Goal: Information Seeking & Learning: Check status

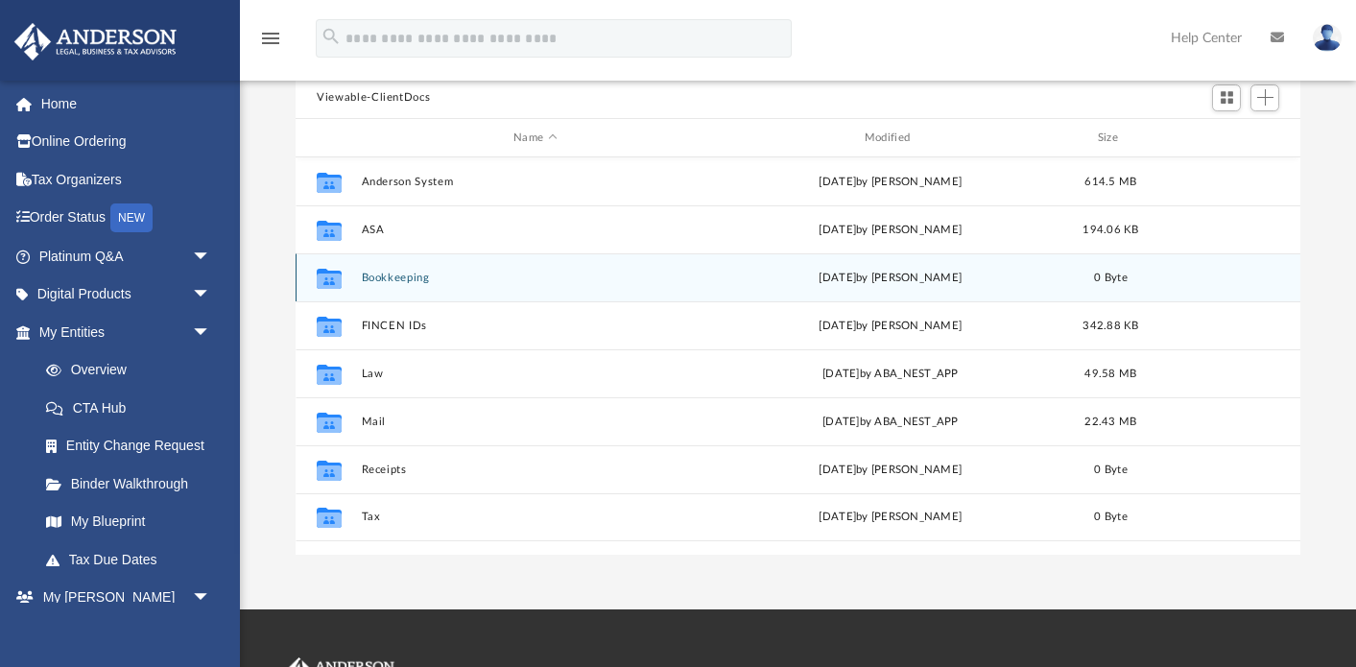
scroll to position [437, 1004]
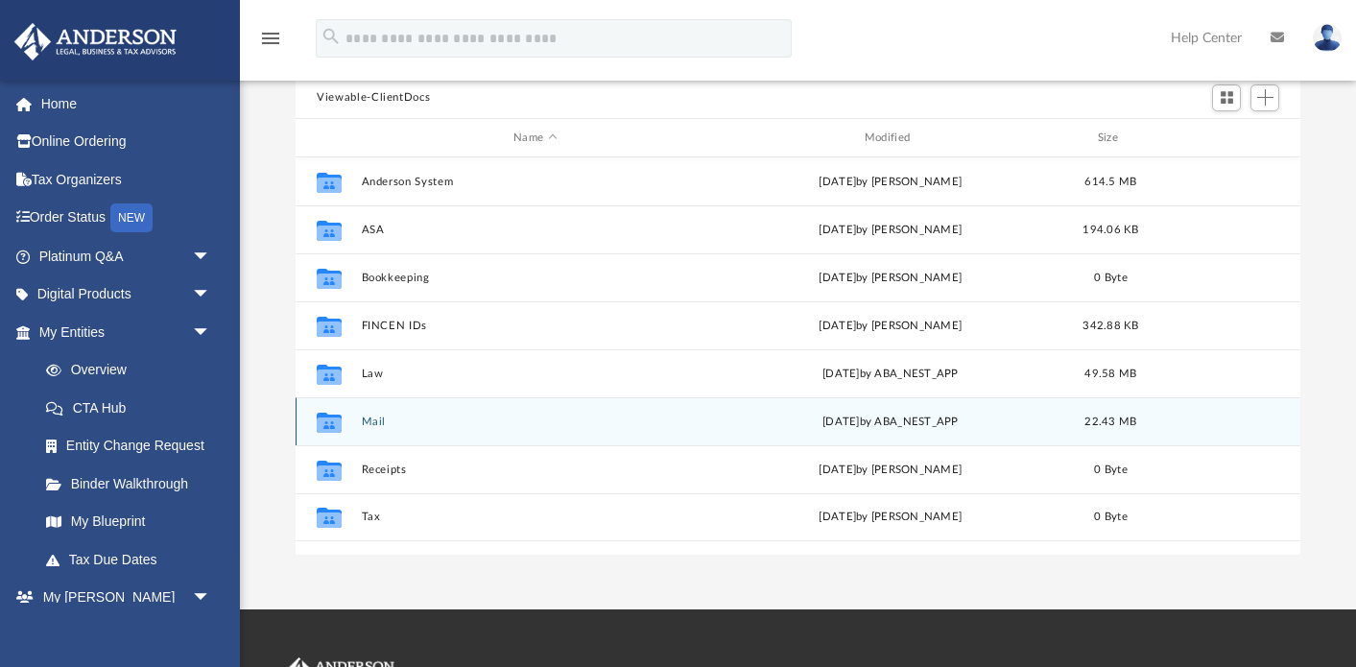
click at [370, 425] on button "Mail" at bounding box center [536, 422] width 348 height 12
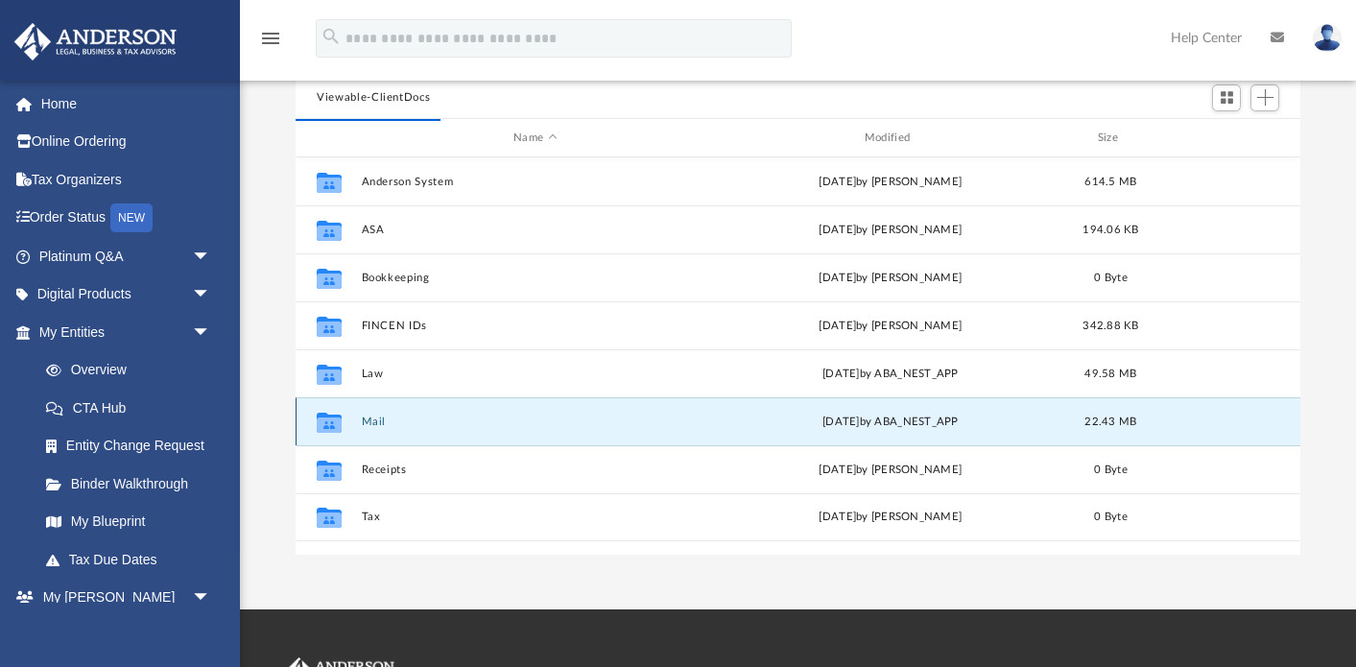
click at [370, 424] on button "Mail" at bounding box center [536, 422] width 348 height 12
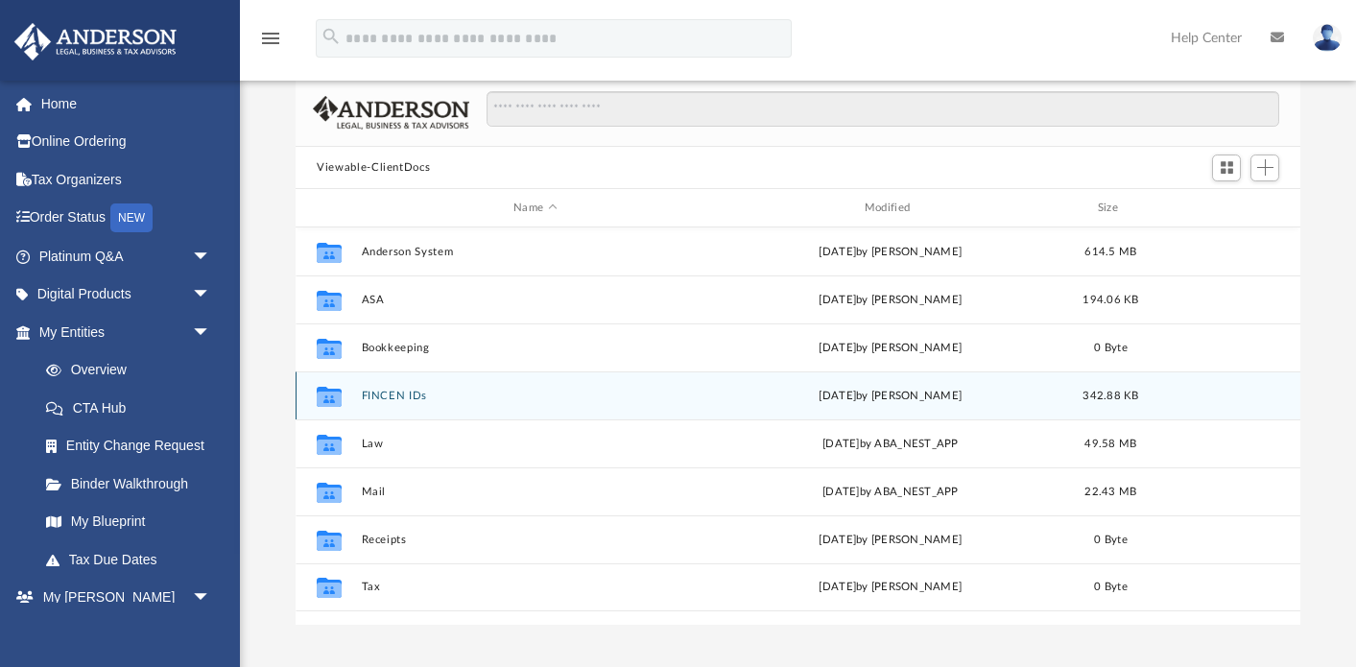
scroll to position [142, 0]
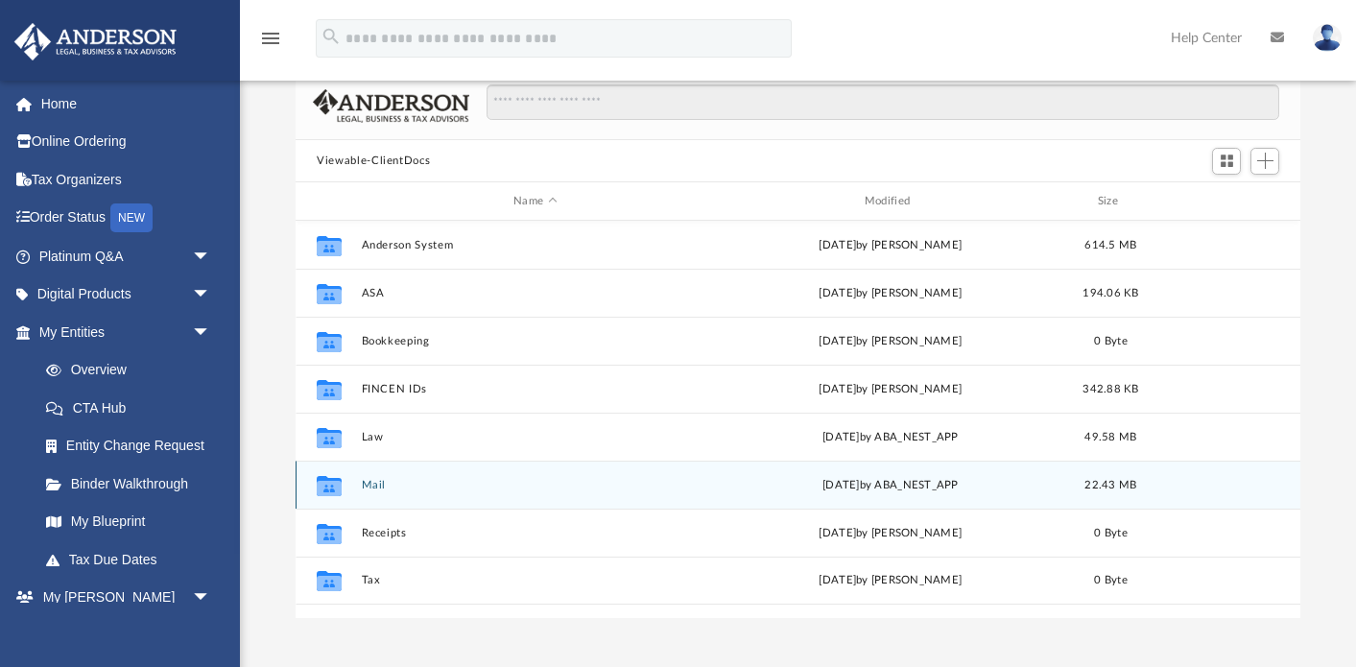
click at [376, 489] on button "Mail" at bounding box center [536, 485] width 348 height 12
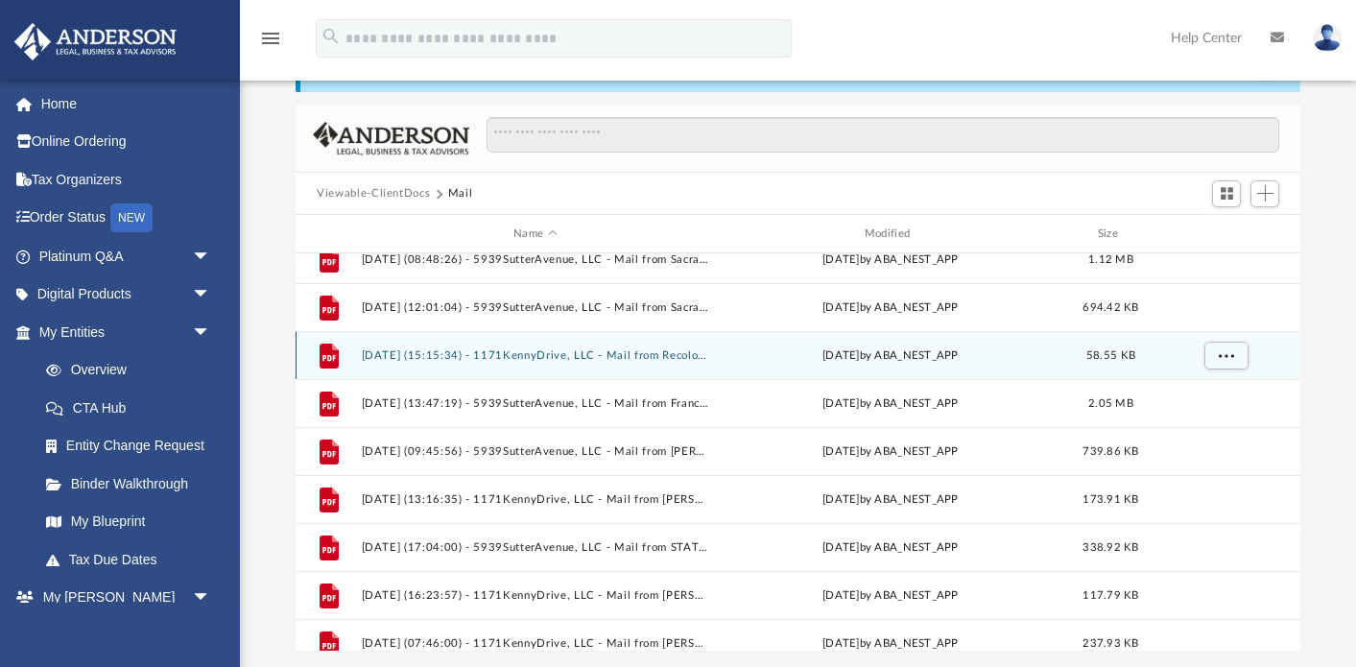
scroll to position [1073, 0]
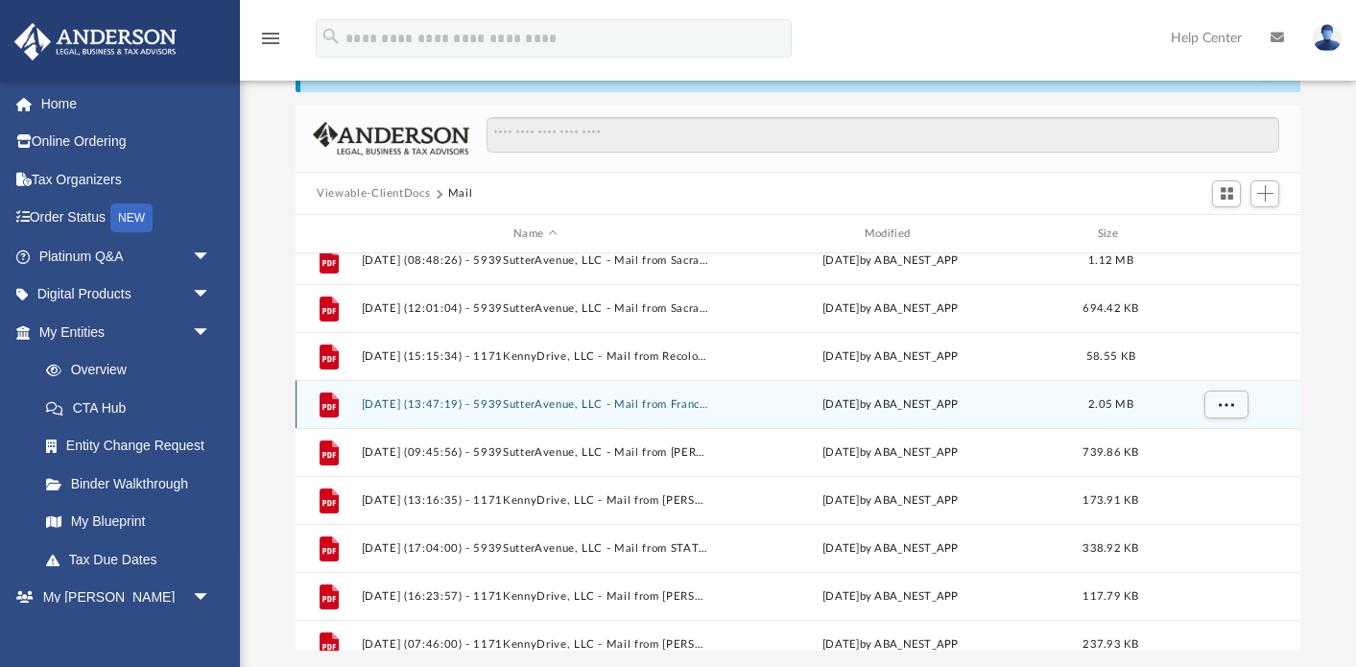
click at [600, 405] on button "[DATE] (13:47:19) - 5939SutterAvenue, LLC - Mail from Franchise Tax Board.pdf" at bounding box center [536, 404] width 348 height 12
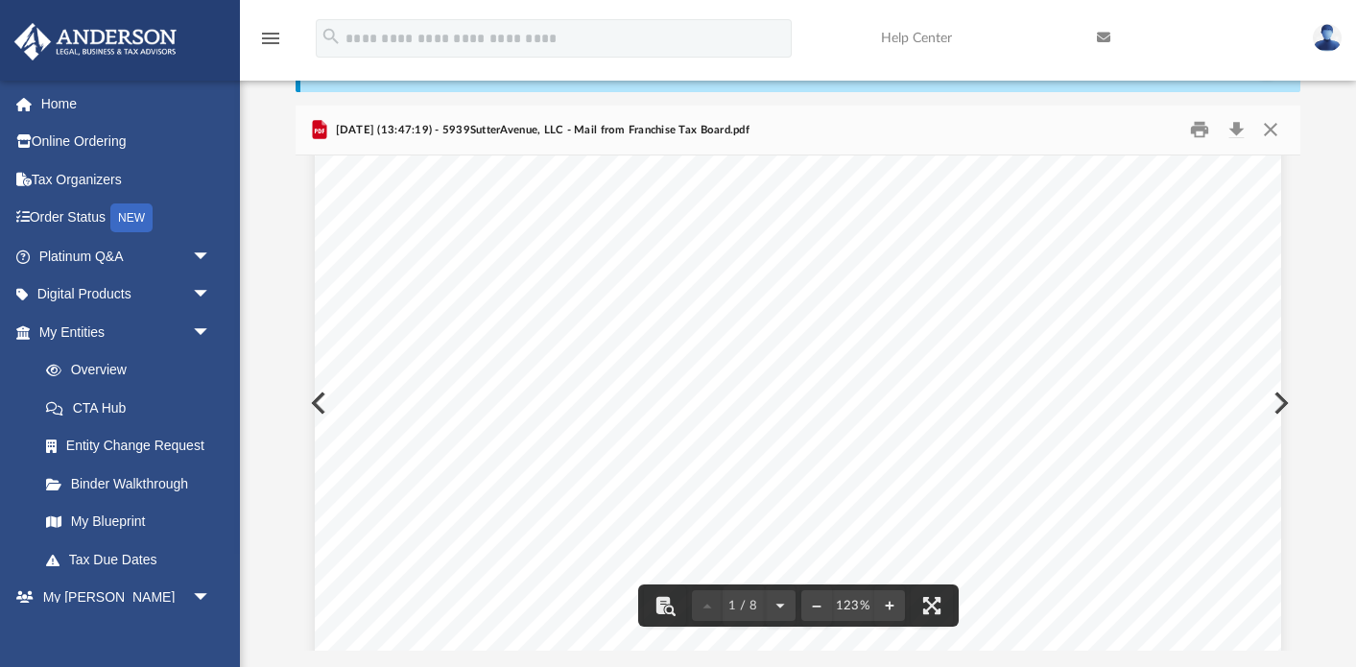
scroll to position [76, 0]
click at [1289, 405] on button "Preview" at bounding box center [1280, 403] width 42 height 54
click at [1279, 404] on div "Page 1" at bounding box center [798, 671] width 967 height 1246
click at [1281, 400] on div "Page 1" at bounding box center [798, 671] width 967 height 1246
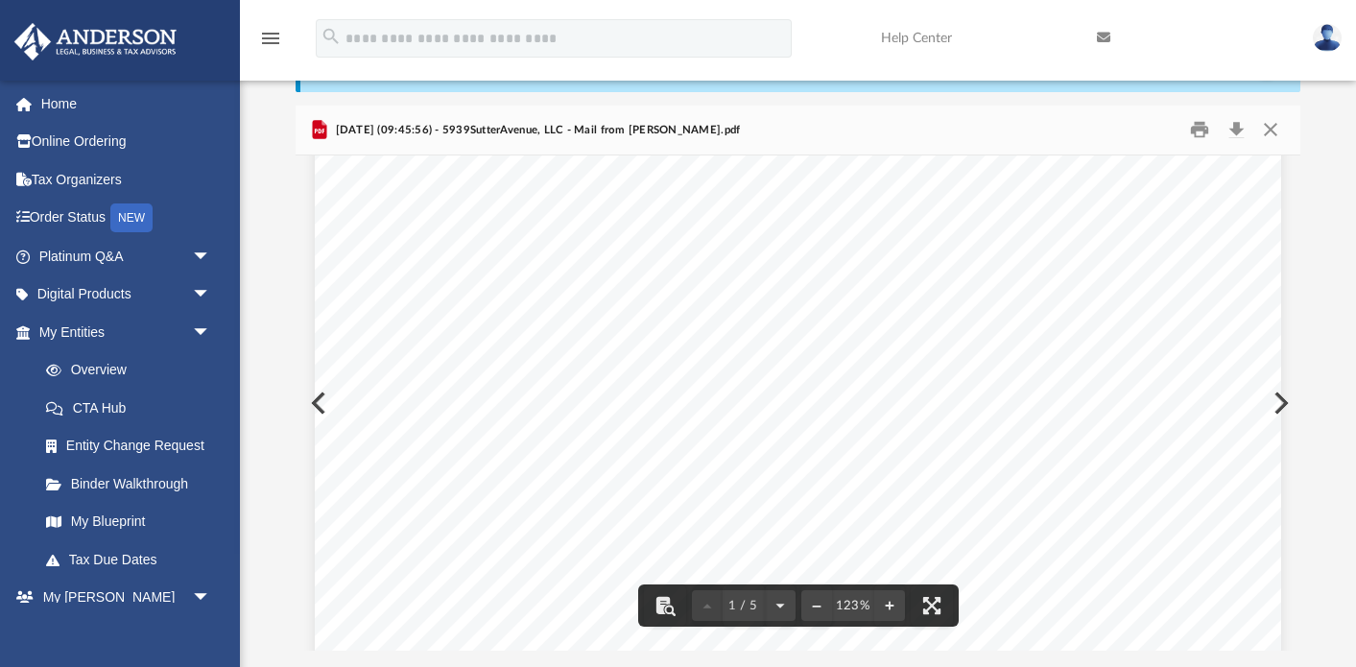
click at [1291, 403] on button "Preview" at bounding box center [1280, 403] width 42 height 54
click at [1283, 407] on button "Preview" at bounding box center [1280, 403] width 42 height 54
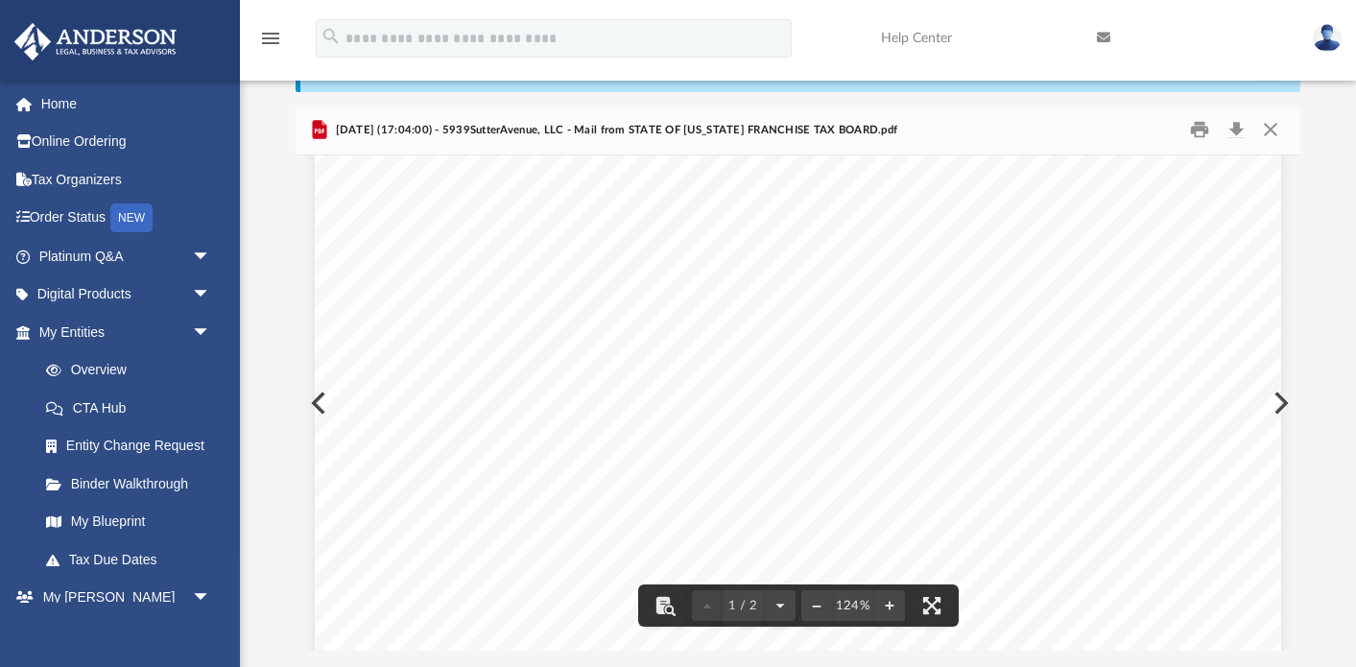
click at [1288, 403] on button "Preview" at bounding box center [1280, 403] width 42 height 54
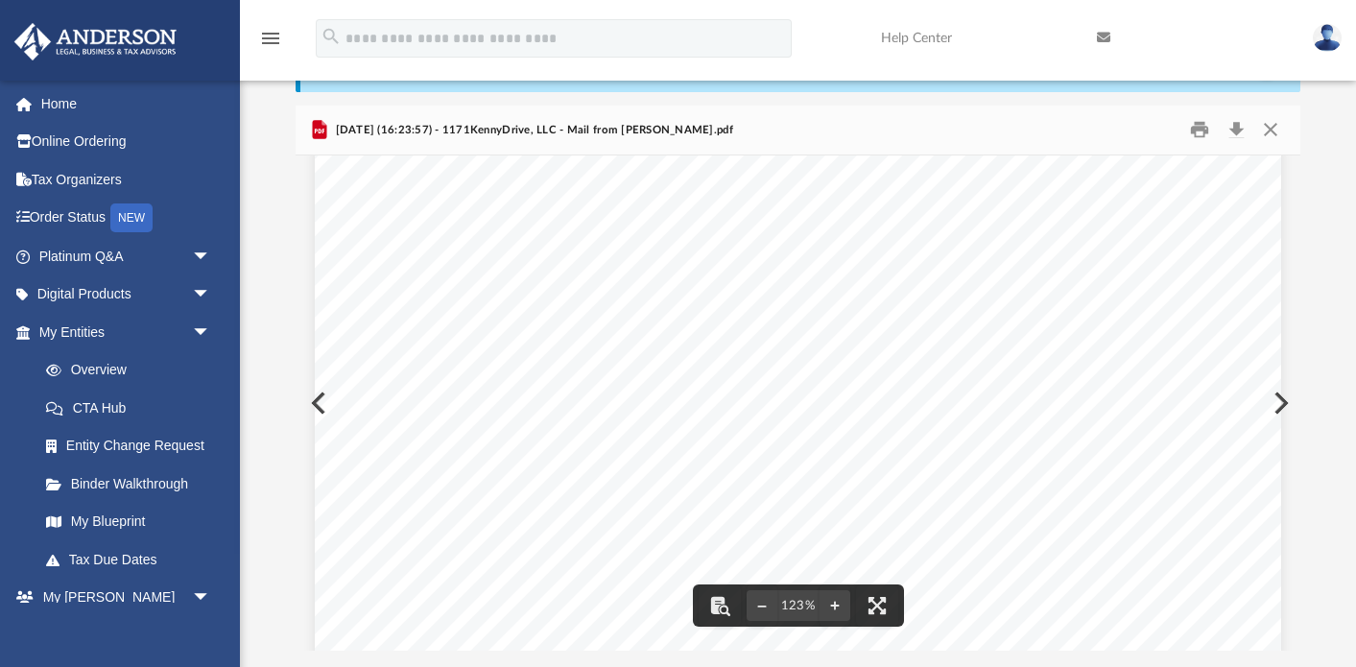
scroll to position [36, 0]
click at [1285, 403] on button "Preview" at bounding box center [1280, 403] width 42 height 54
click at [1287, 404] on button "Preview" at bounding box center [1280, 403] width 42 height 54
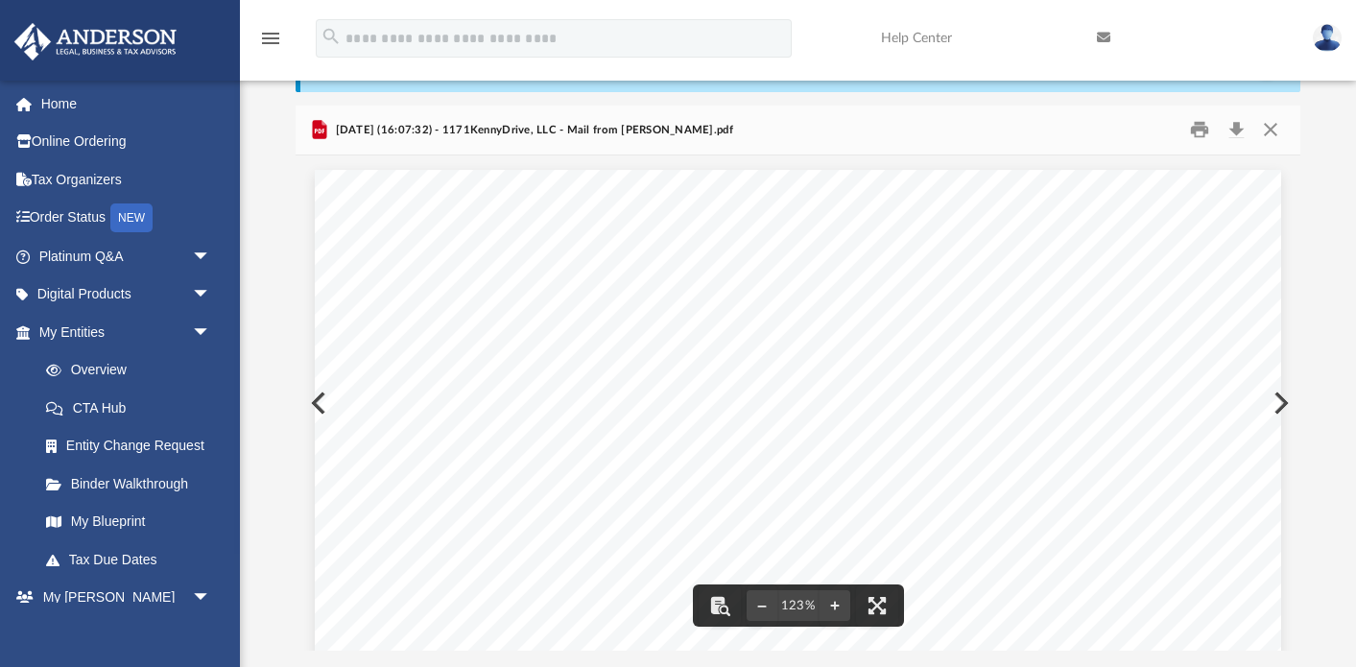
click at [1284, 404] on button "Preview" at bounding box center [1280, 403] width 42 height 54
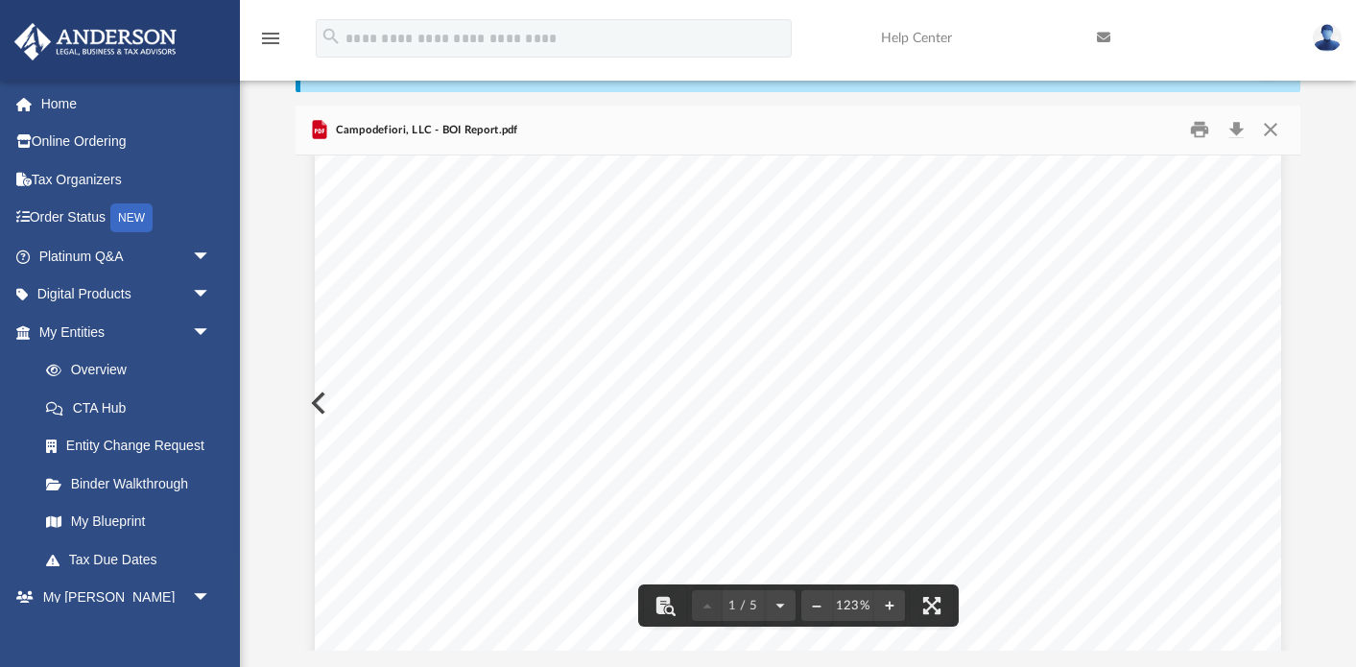
scroll to position [312, 0]
click at [1268, 139] on button "Close" at bounding box center [1270, 130] width 35 height 30
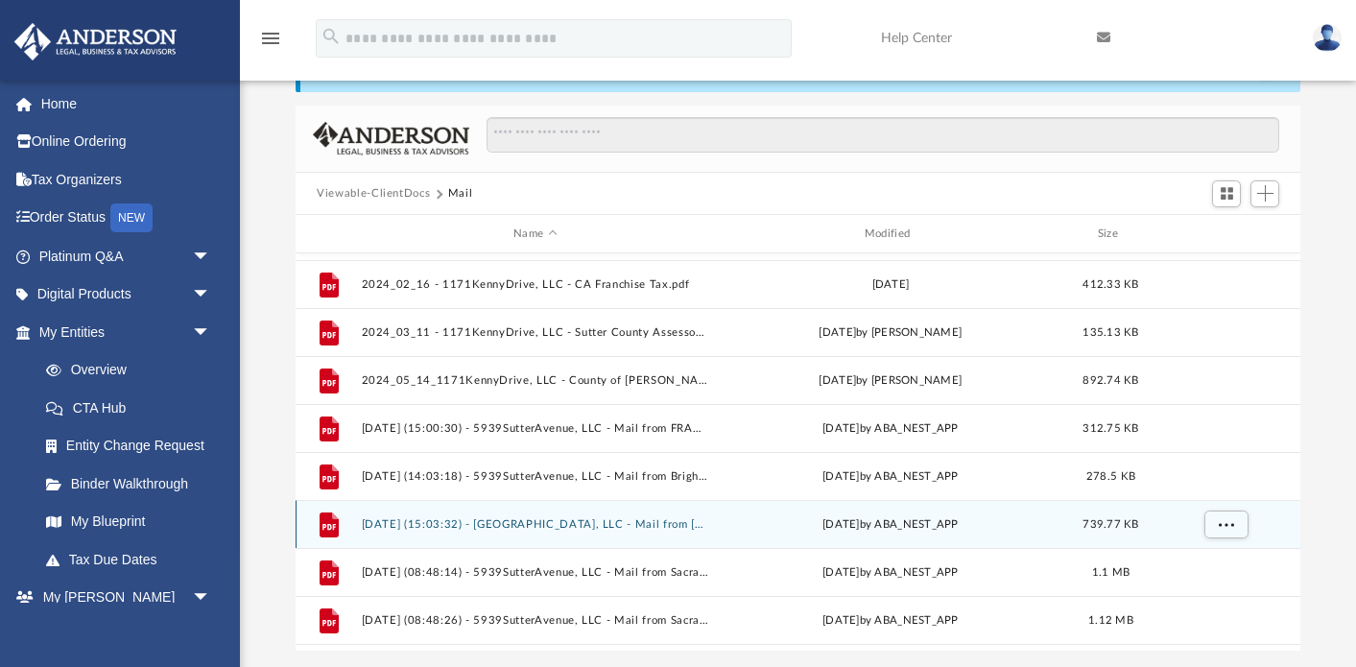
scroll to position [707, 0]
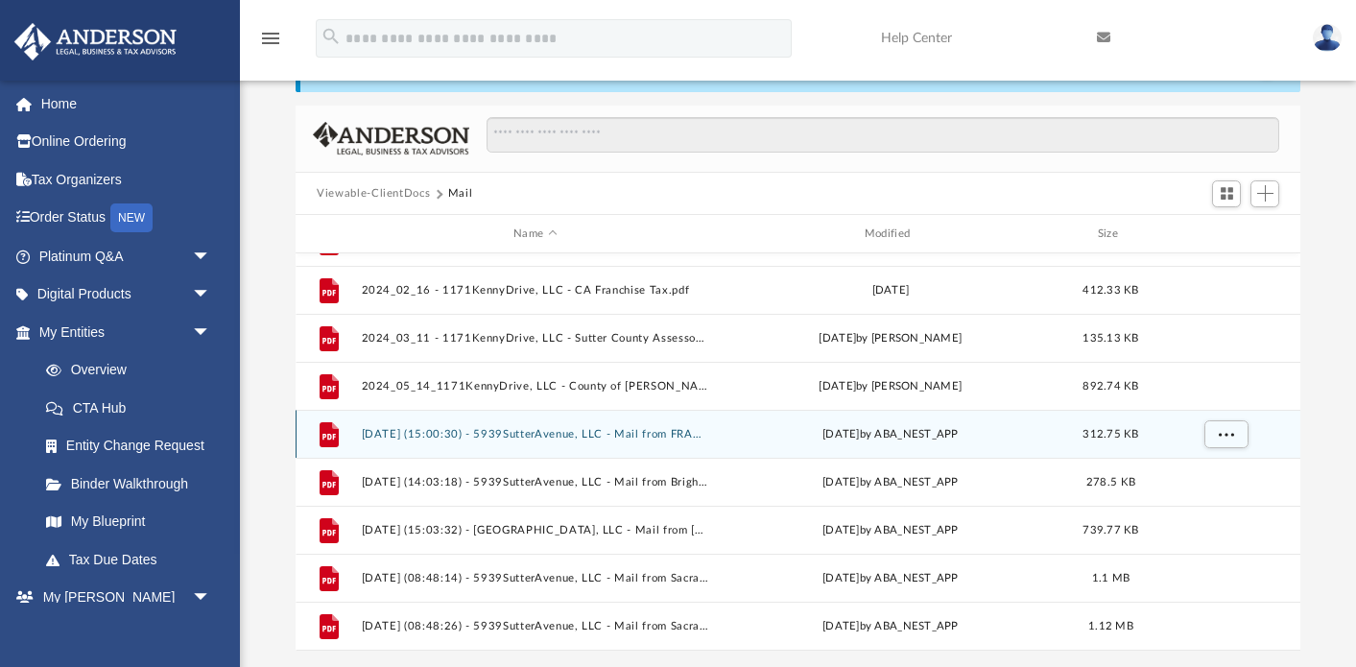
click at [565, 434] on button "[DATE] (15:00:30) - 5939SutterAvenue, LLC - Mail from FRANCHISE TAX BOARD.pdf" at bounding box center [536, 434] width 348 height 12
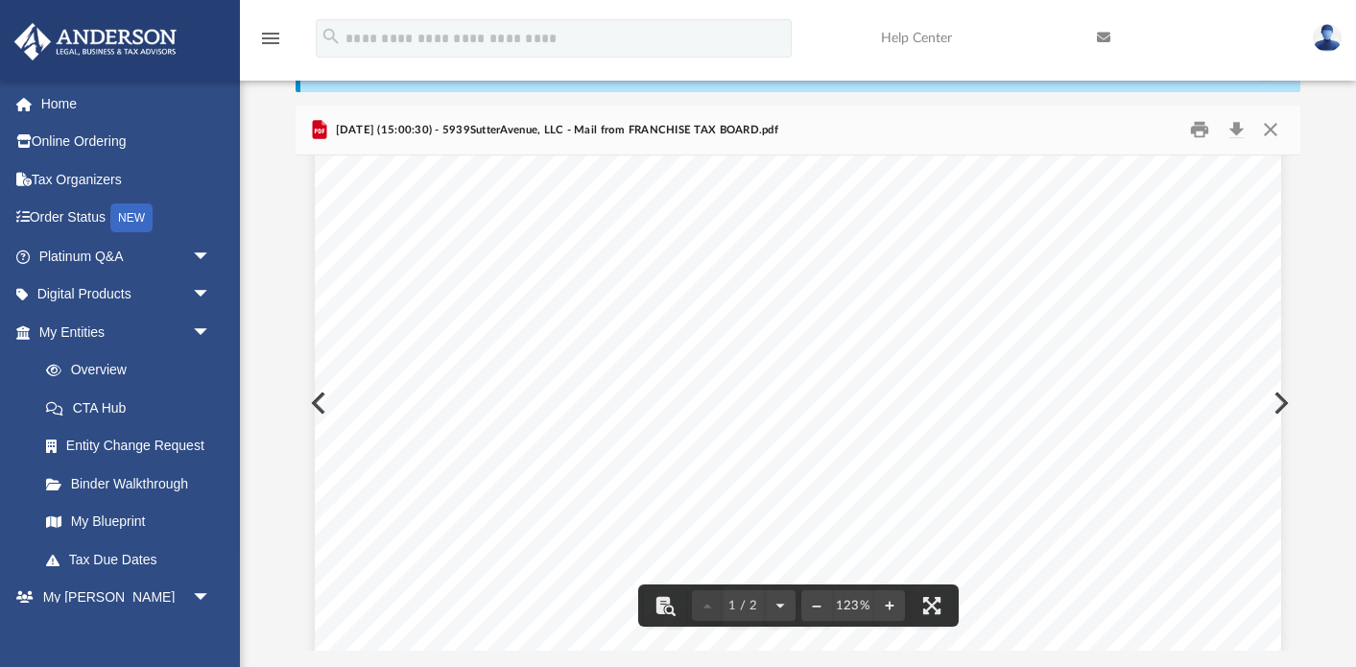
scroll to position [84, 0]
click at [1283, 404] on button "Preview" at bounding box center [1280, 403] width 42 height 54
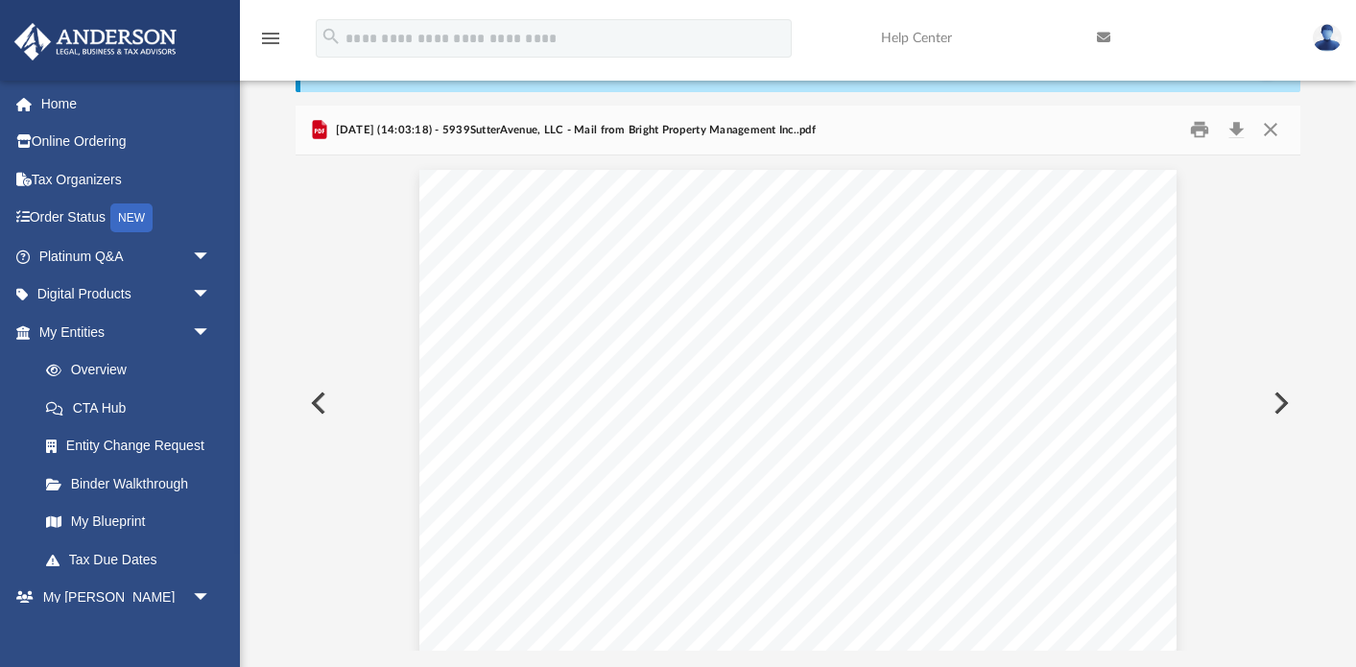
click at [1284, 406] on button "Preview" at bounding box center [1280, 403] width 42 height 54
click at [1284, 403] on button "Preview" at bounding box center [1280, 403] width 42 height 54
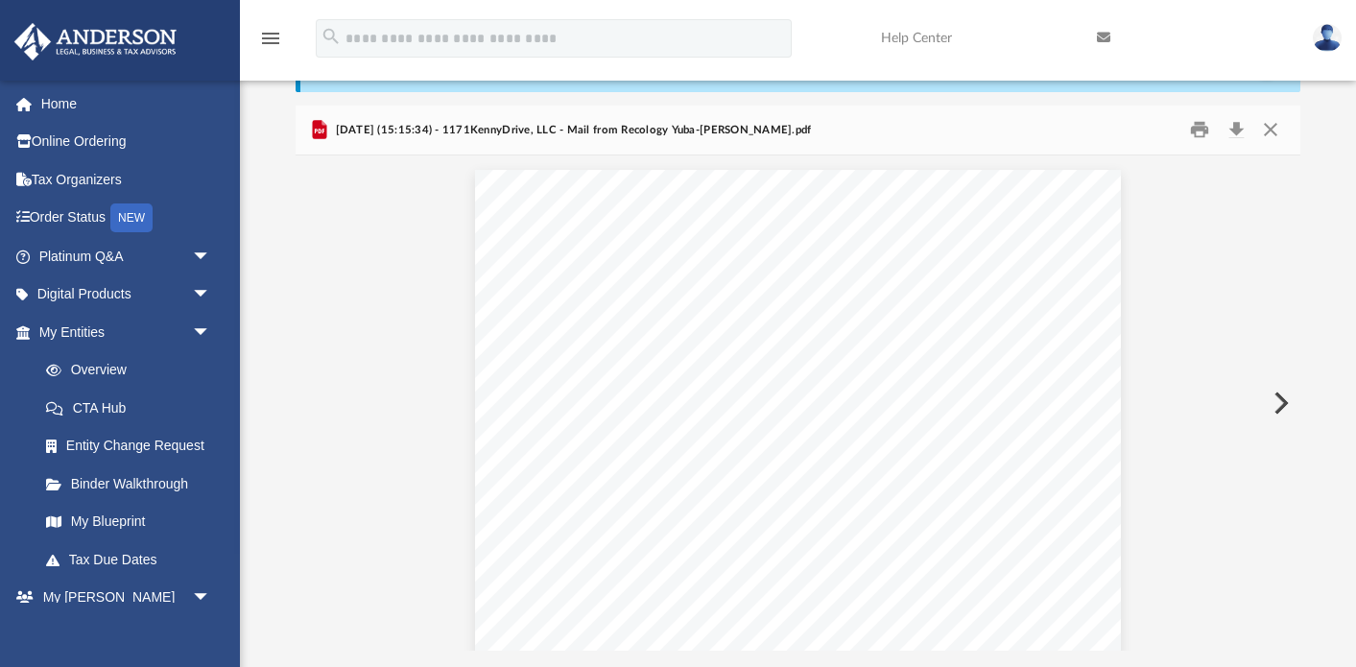
click at [1284, 403] on button "Preview" at bounding box center [1280, 403] width 42 height 54
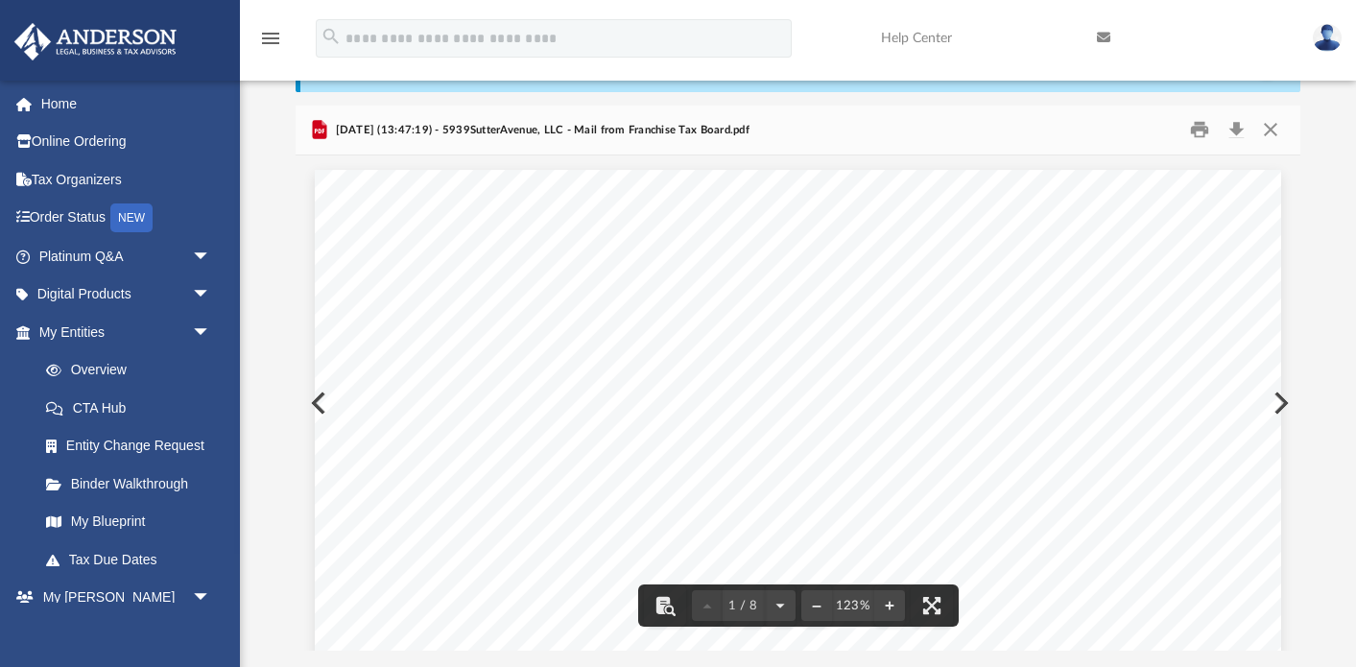
click at [1283, 399] on button "Preview" at bounding box center [1280, 403] width 42 height 54
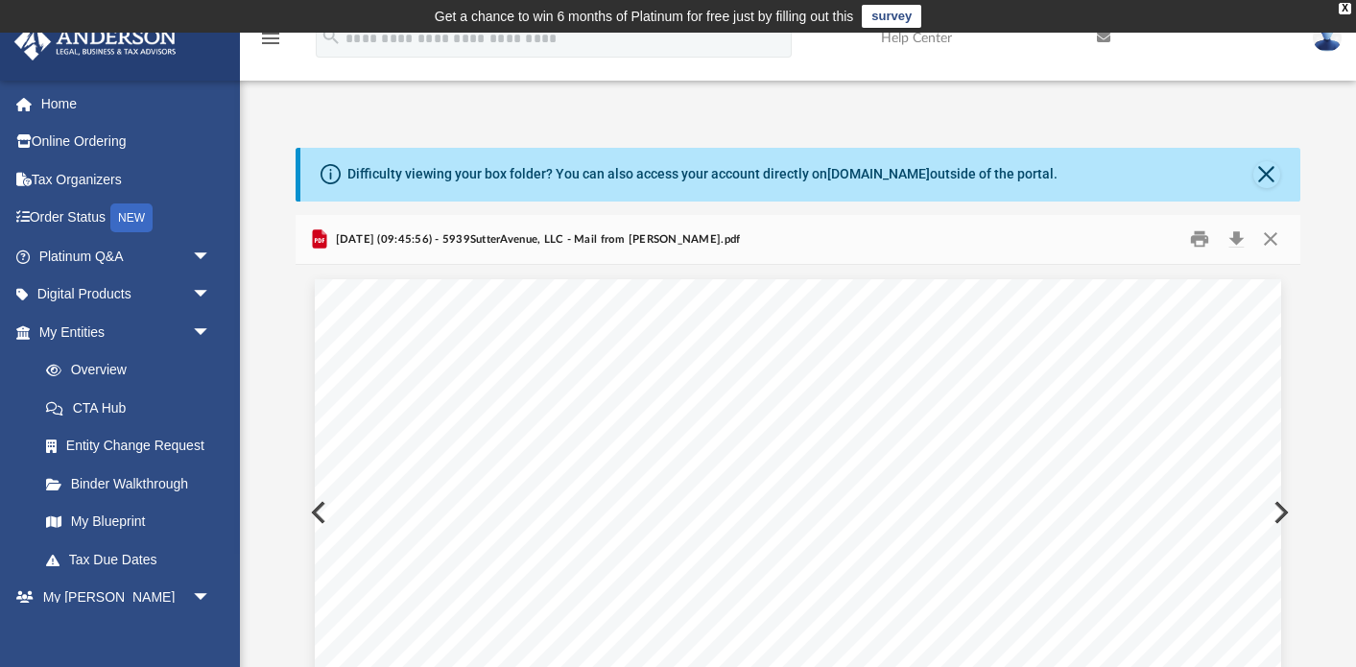
scroll to position [0, 0]
click at [1276, 172] on button "Close" at bounding box center [1267, 174] width 27 height 27
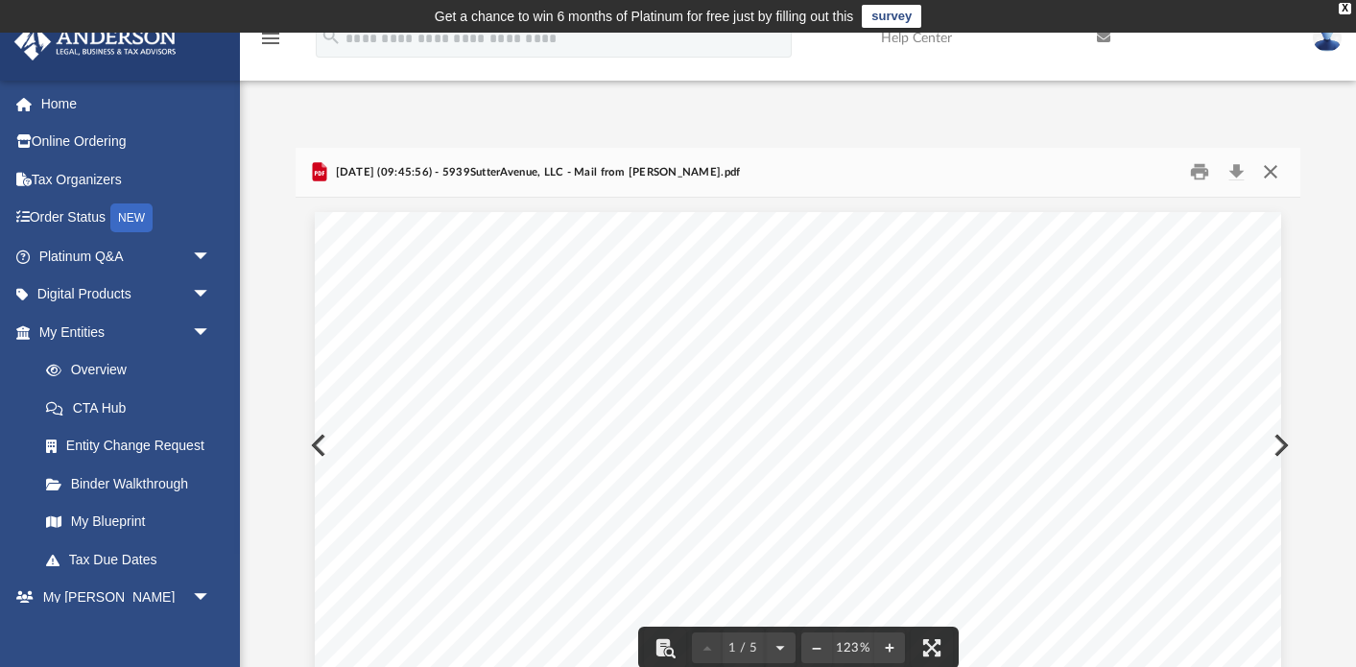
click at [1273, 176] on button "Close" at bounding box center [1270, 172] width 35 height 30
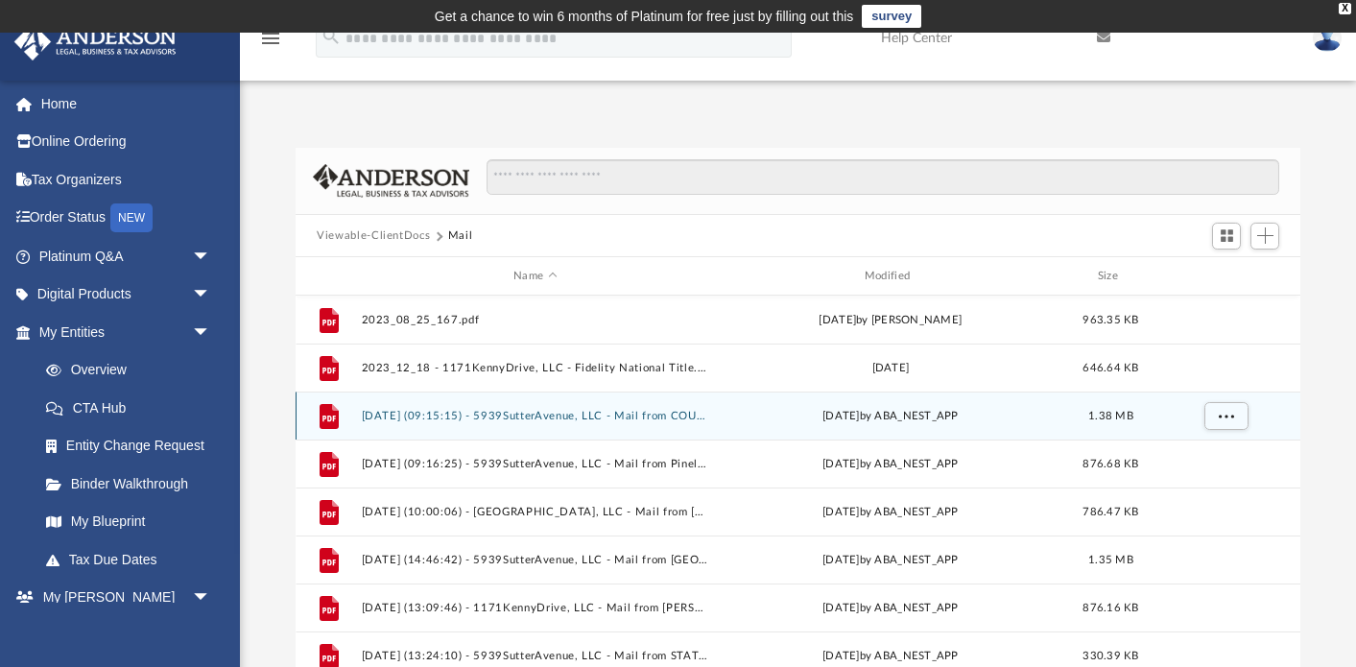
click at [574, 420] on button "[DATE] (09:15:15) - 5939SutterAvenue, LLC - Mail from COUNTY OF SACRAMENTO COMM…" at bounding box center [536, 416] width 348 height 12
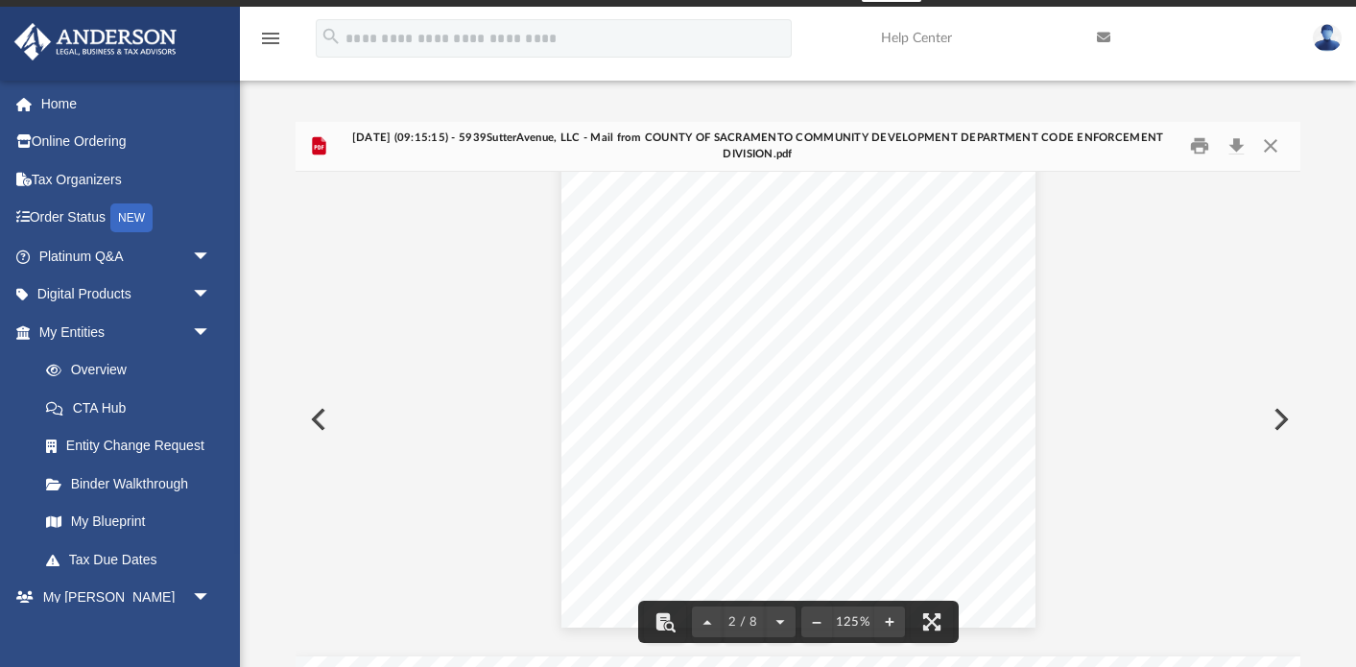
scroll to position [468, 0]
click at [1279, 420] on button "Preview" at bounding box center [1280, 420] width 42 height 54
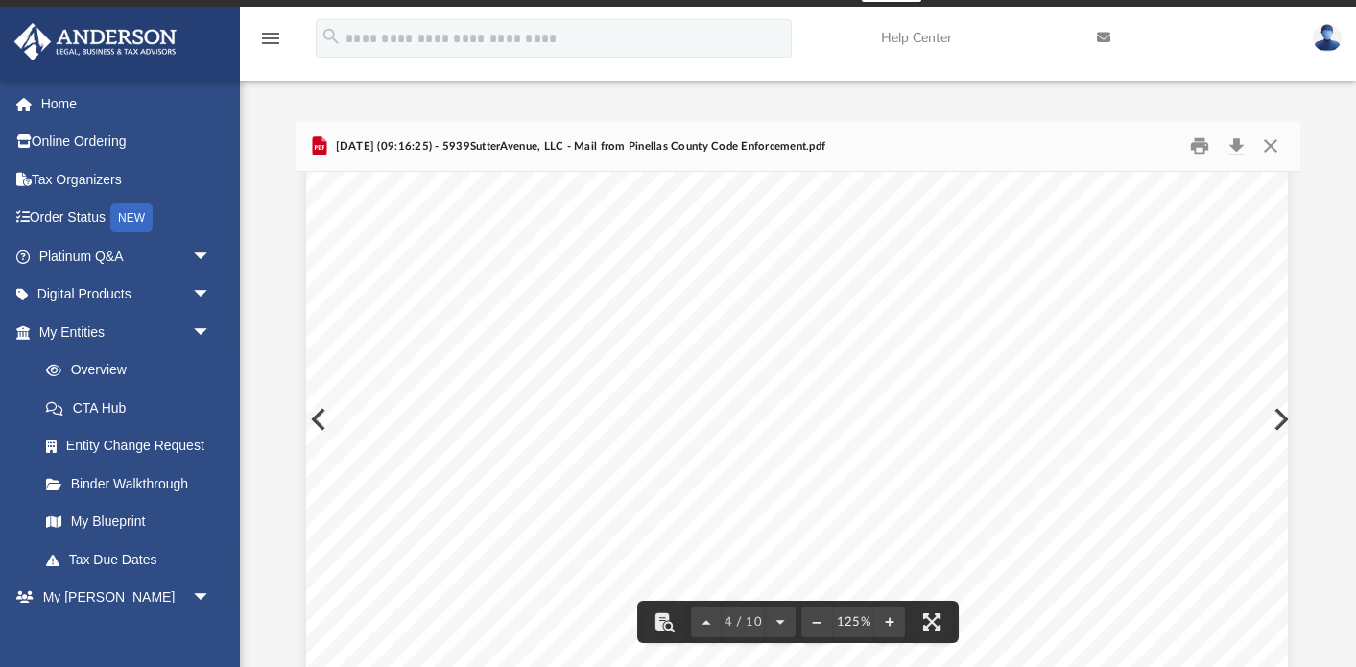
scroll to position [3500, 1]
click at [1281, 424] on div "Page 4" at bounding box center [796, 250] width 981 height 1269
click at [1284, 416] on div "Page 4" at bounding box center [796, 250] width 981 height 1269
click at [1277, 137] on button "Close" at bounding box center [1270, 147] width 35 height 30
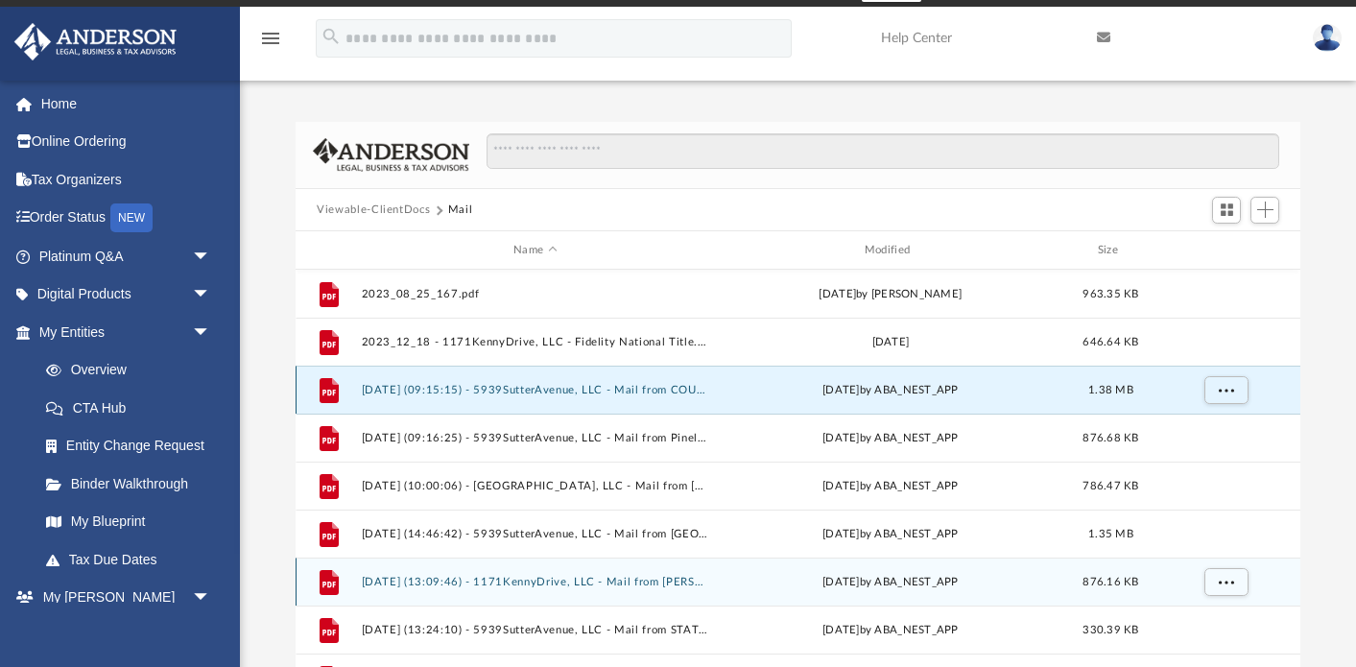
scroll to position [18, 0]
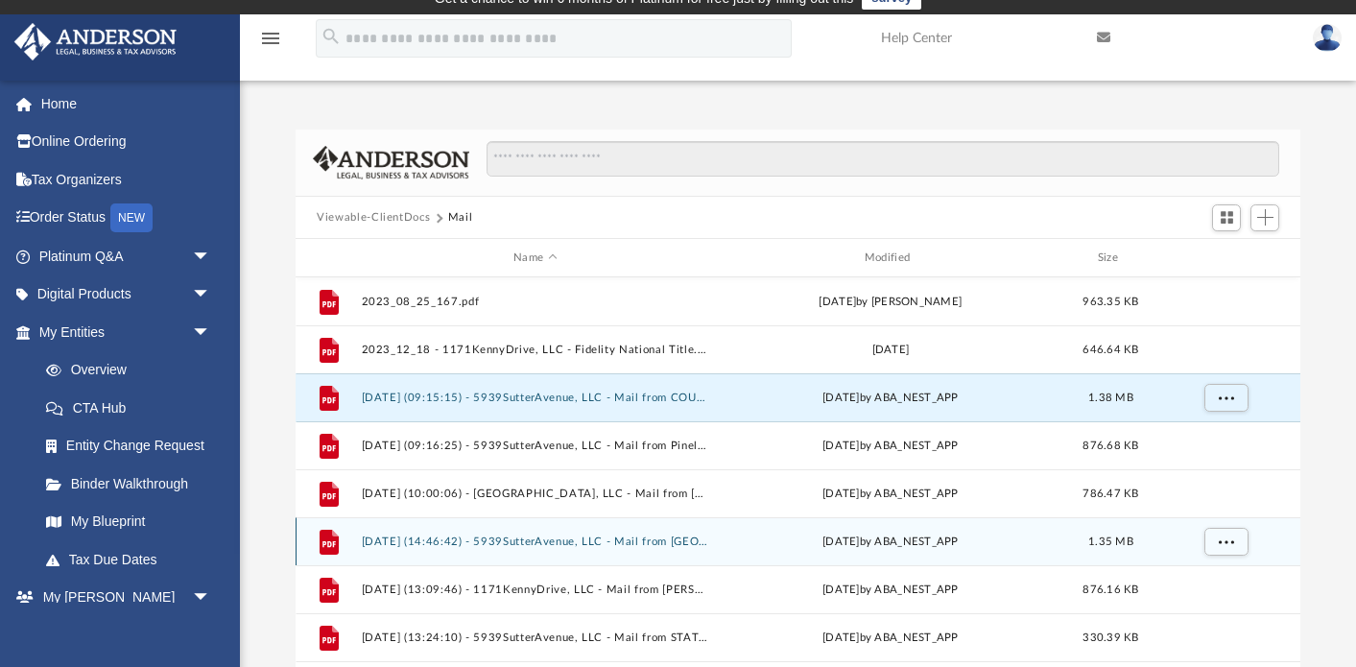
click at [588, 541] on button "[DATE] (14:46:42) - 5939SutterAvenue, LLC - Mail from [GEOGRAPHIC_DATA] [GEOGRA…" at bounding box center [536, 542] width 348 height 12
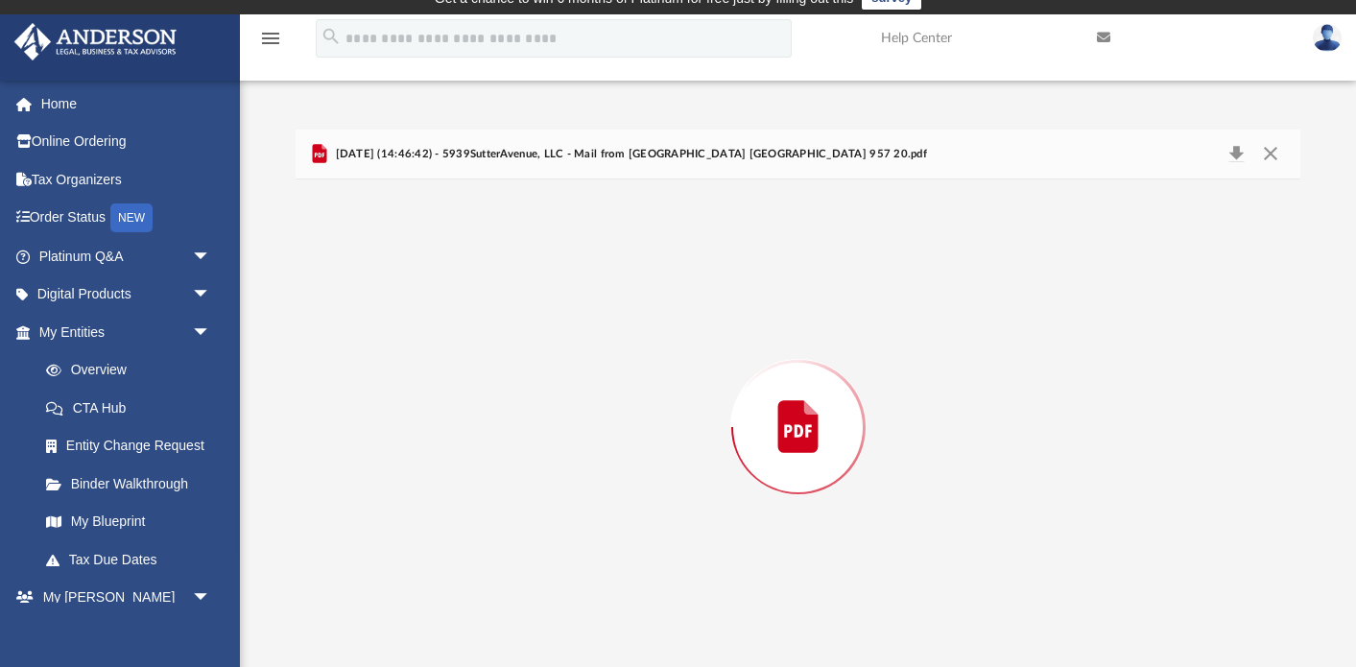
scroll to position [26, 0]
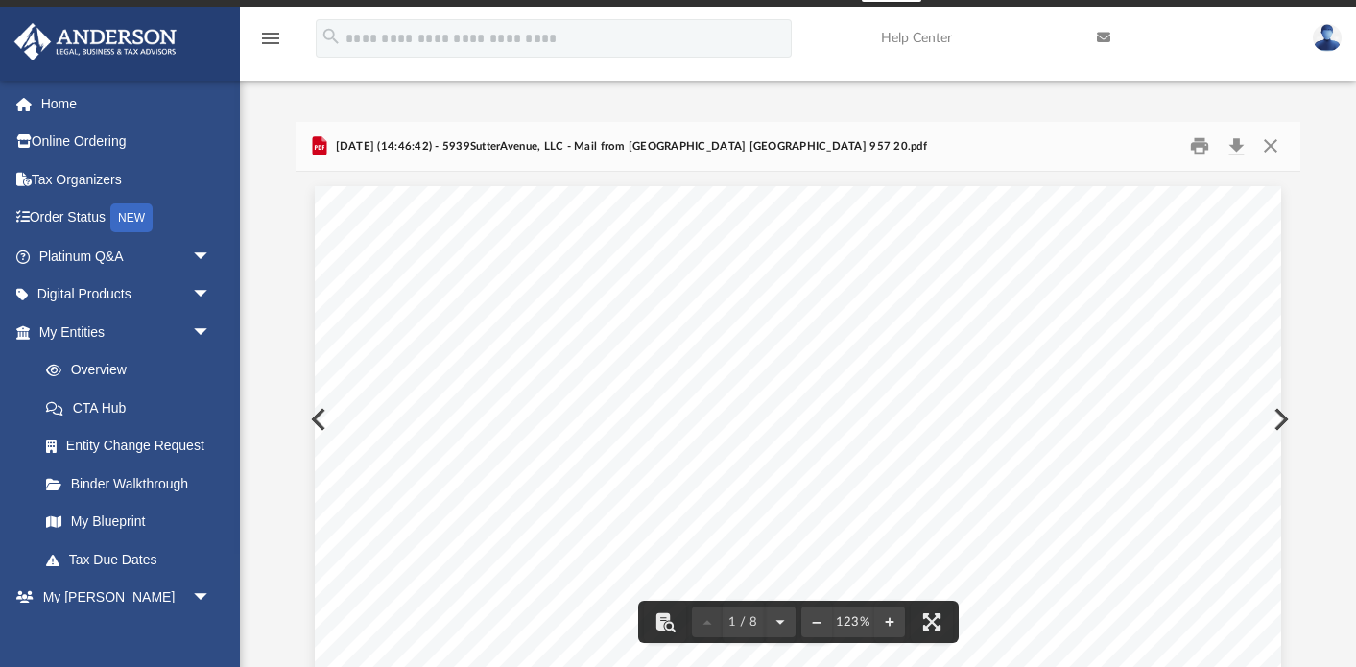
click at [1287, 427] on button "Preview" at bounding box center [1280, 420] width 42 height 54
click at [1283, 421] on button "Preview" at bounding box center [1280, 420] width 42 height 54
click at [1284, 420] on button "Preview" at bounding box center [1280, 420] width 42 height 54
click at [313, 420] on button "Preview" at bounding box center [317, 420] width 42 height 54
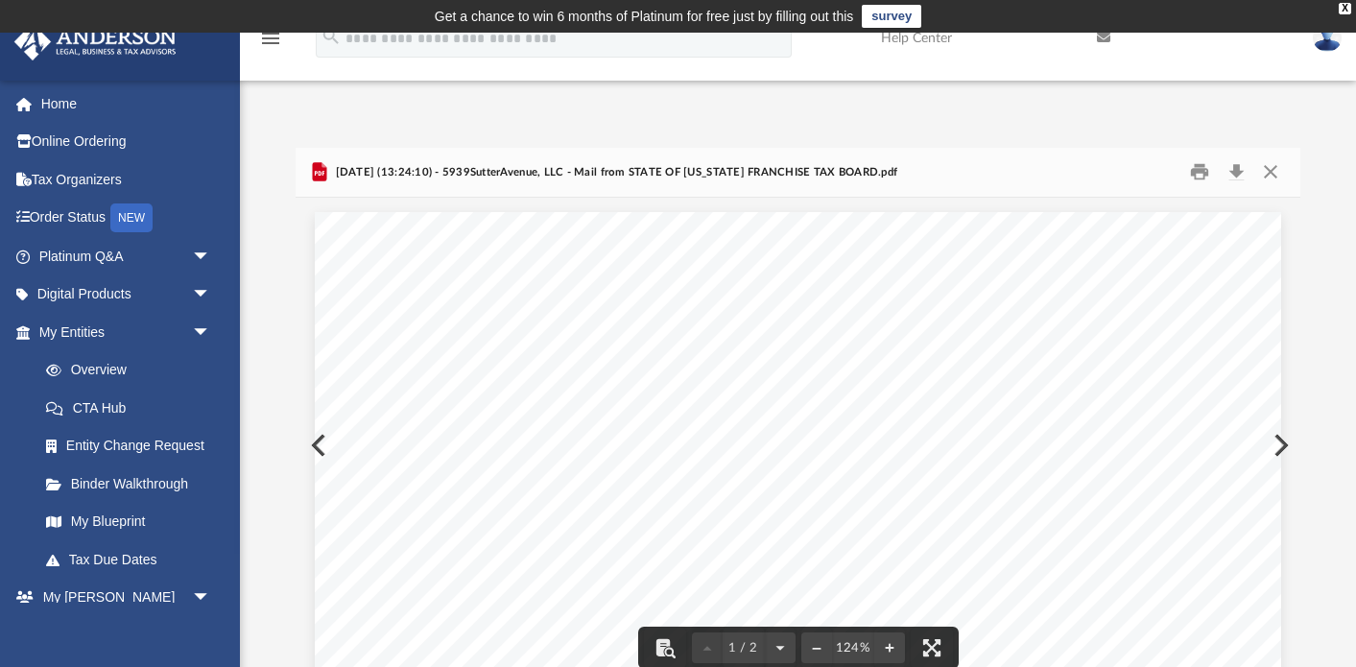
scroll to position [0, 0]
click at [1272, 165] on button "Close" at bounding box center [1270, 172] width 35 height 30
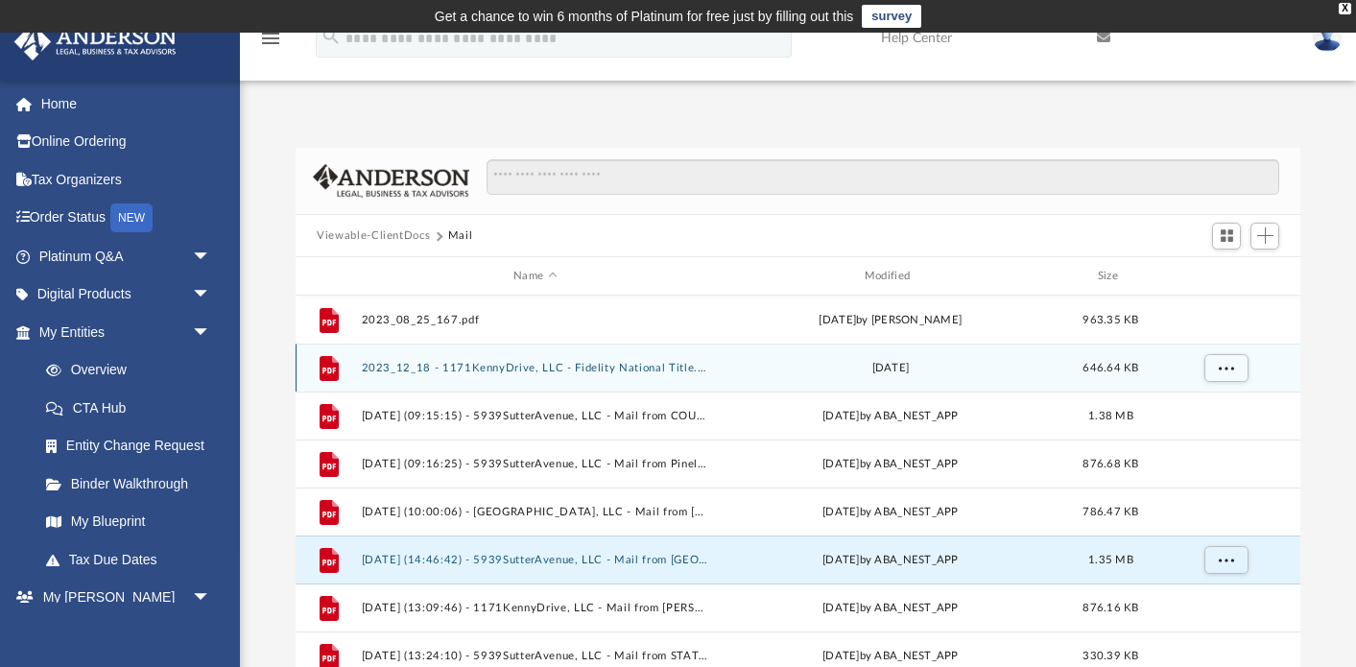
click at [635, 372] on button "2023_12_18 - 1171KennyDrive, LLC - Fidelity National Title.pdf" at bounding box center [536, 368] width 348 height 12
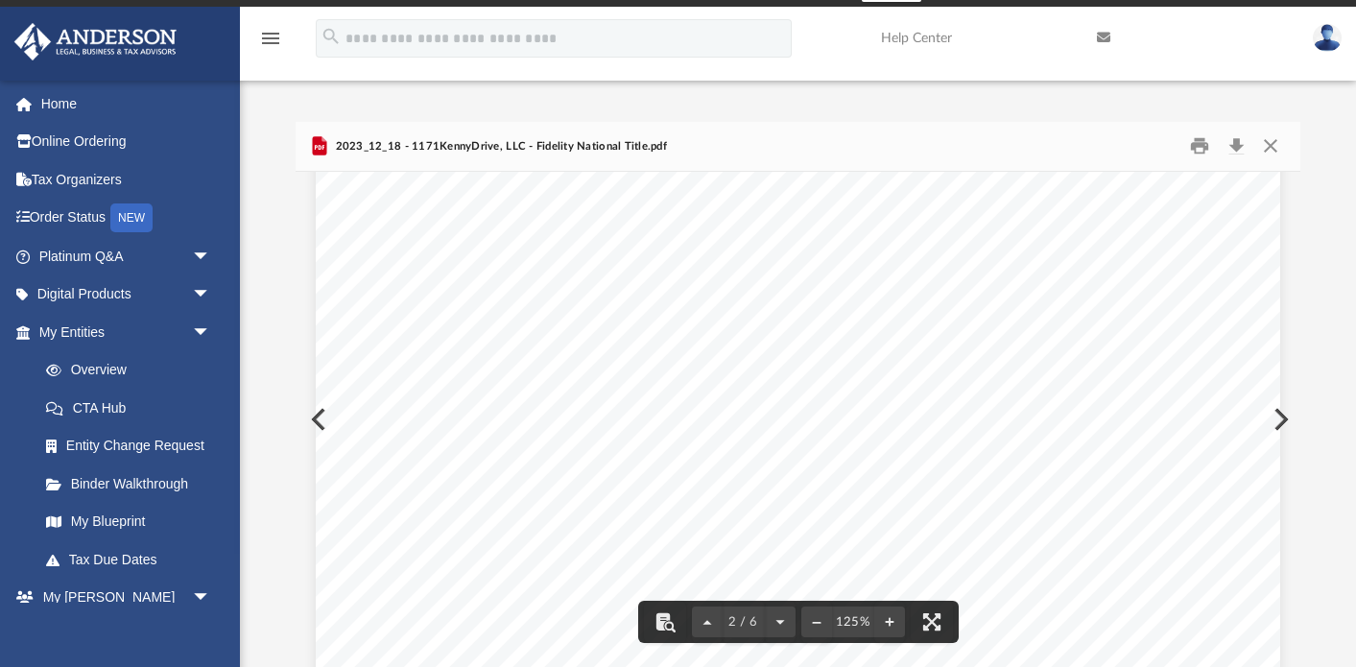
scroll to position [1379, 0]
drag, startPoint x: 1064, startPoint y: 478, endPoint x: 643, endPoint y: 300, distance: 456.4
click at [1277, 145] on button "Close" at bounding box center [1270, 147] width 35 height 30
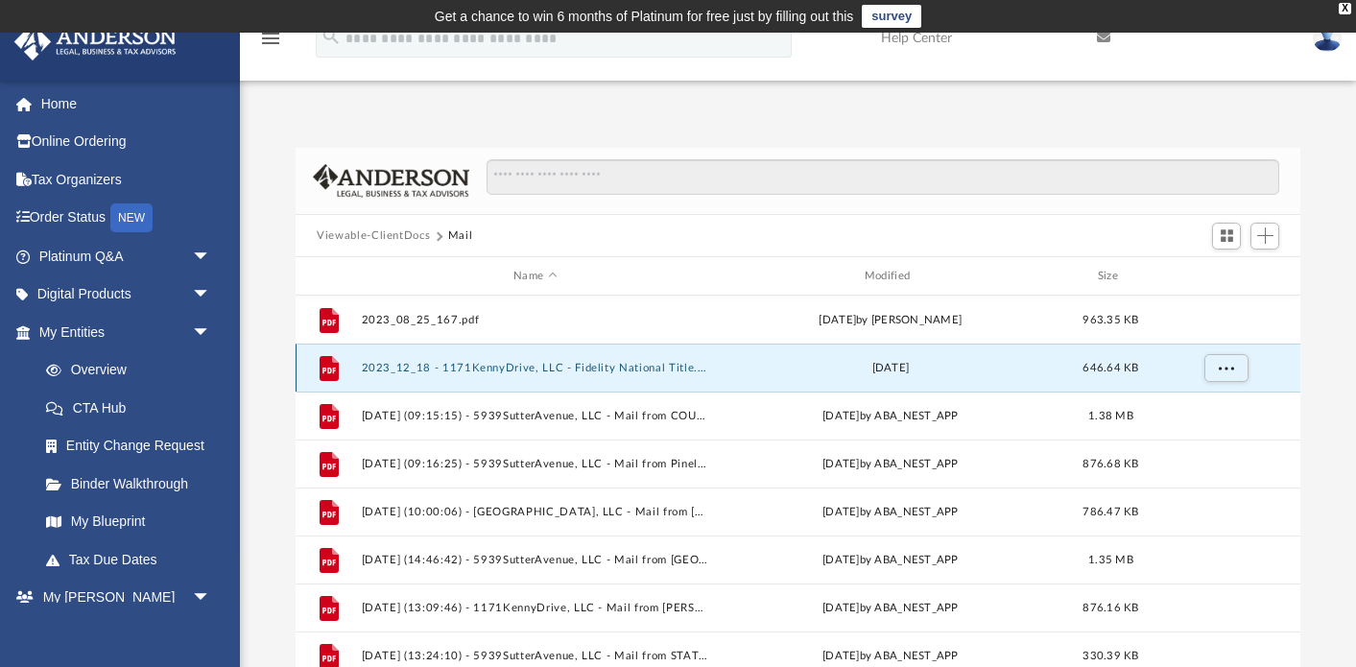
scroll to position [0, 0]
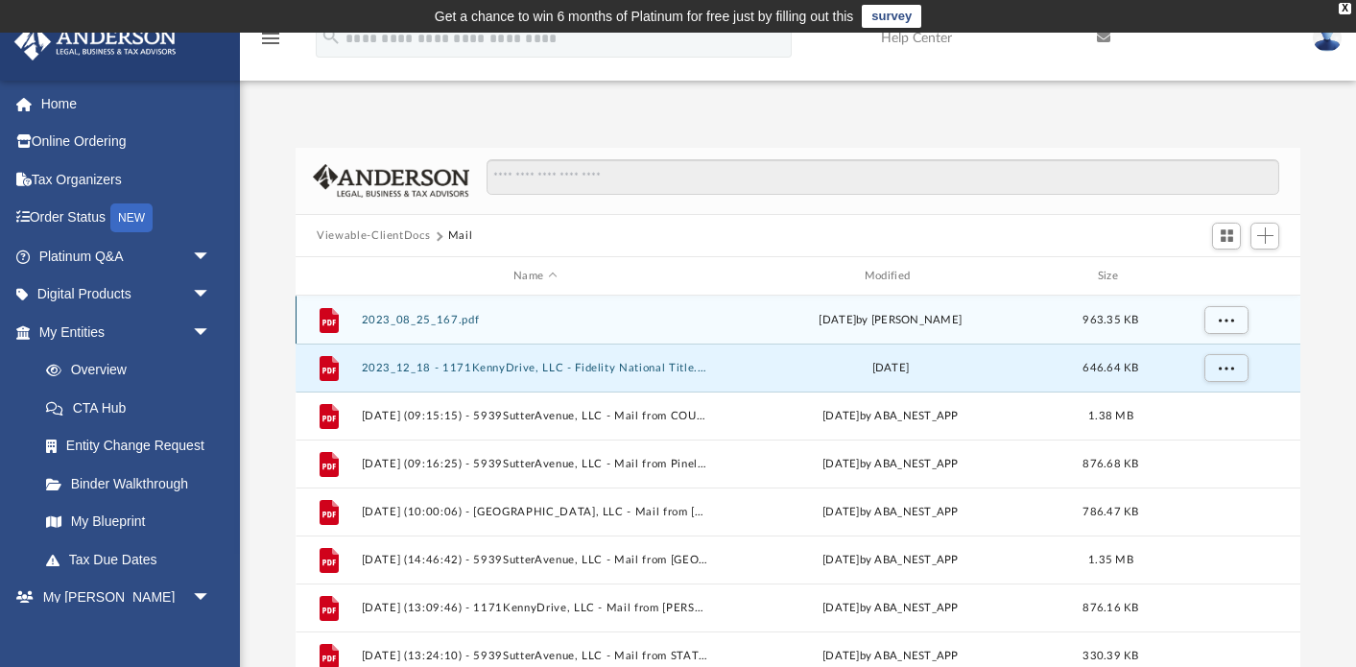
click at [464, 323] on button "2023_08_25_167.pdf" at bounding box center [536, 320] width 348 height 12
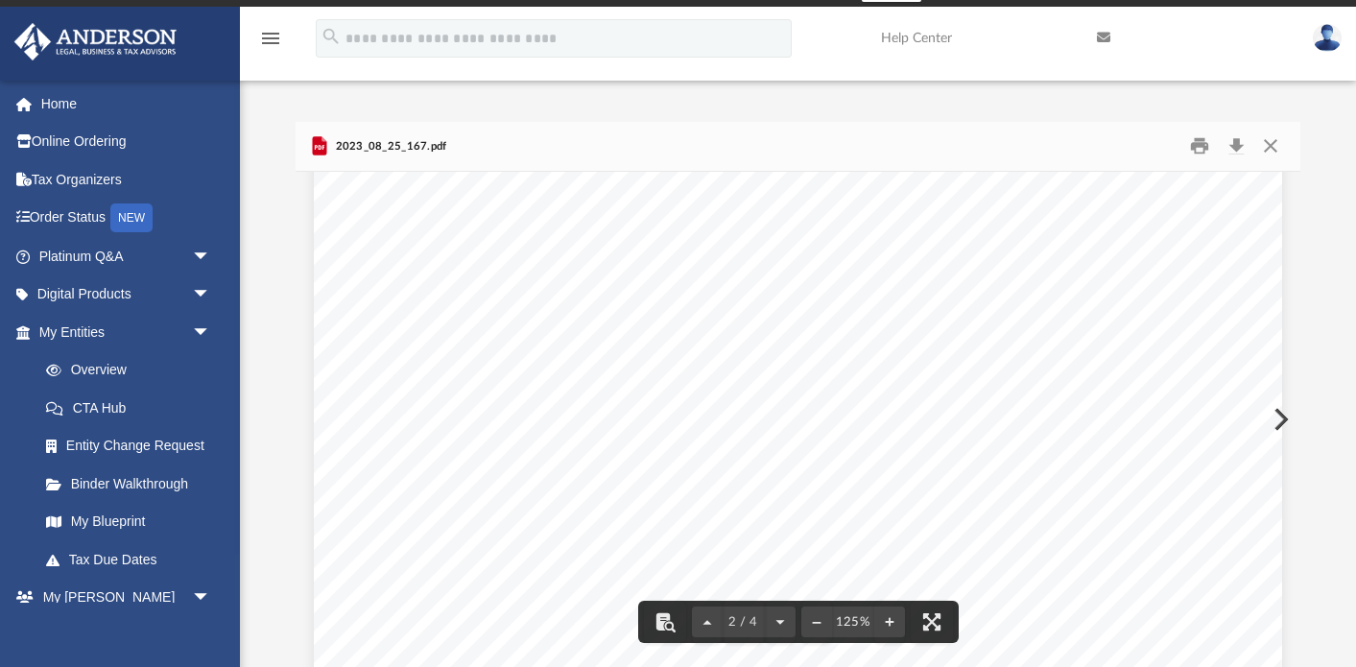
scroll to position [1394, 0]
click at [1270, 133] on button "Close" at bounding box center [1270, 147] width 35 height 30
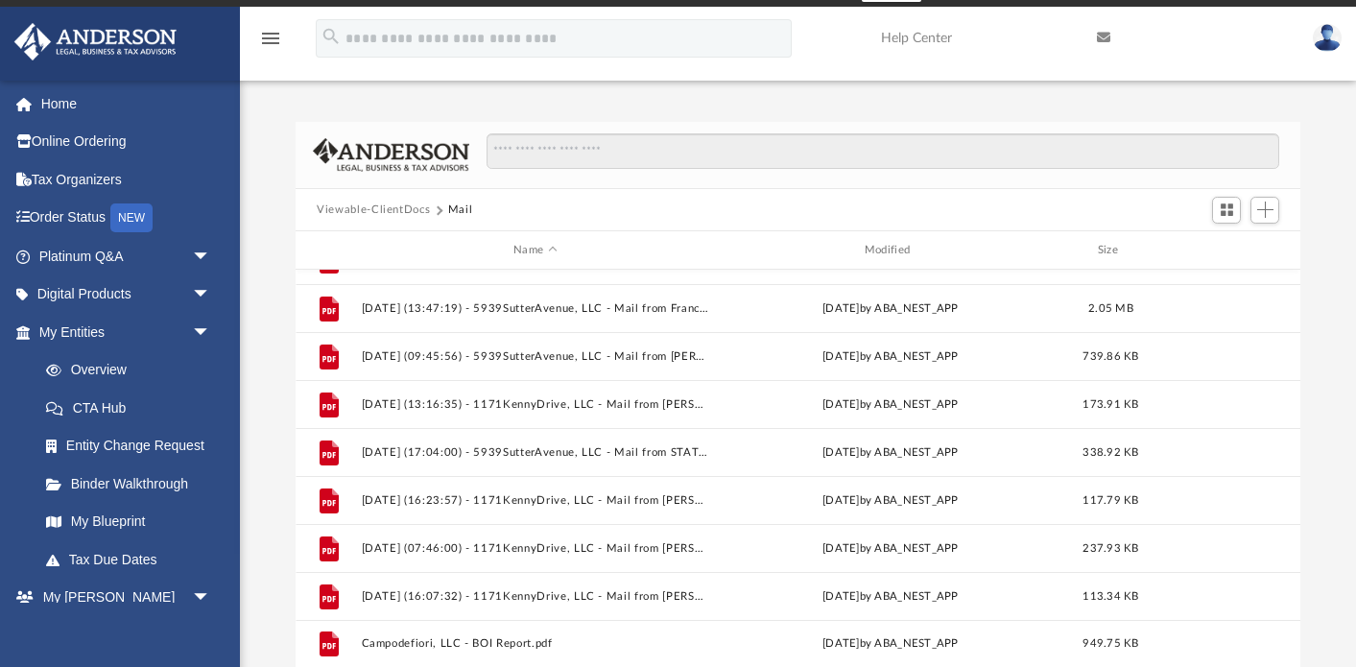
scroll to position [1186, 0]
